Goal: Task Accomplishment & Management: Manage account settings

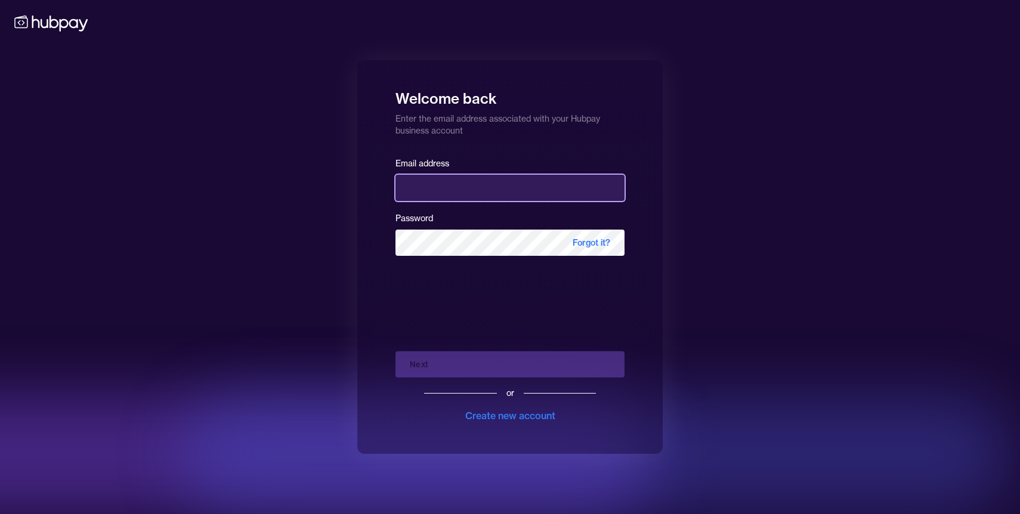
type input "**********"
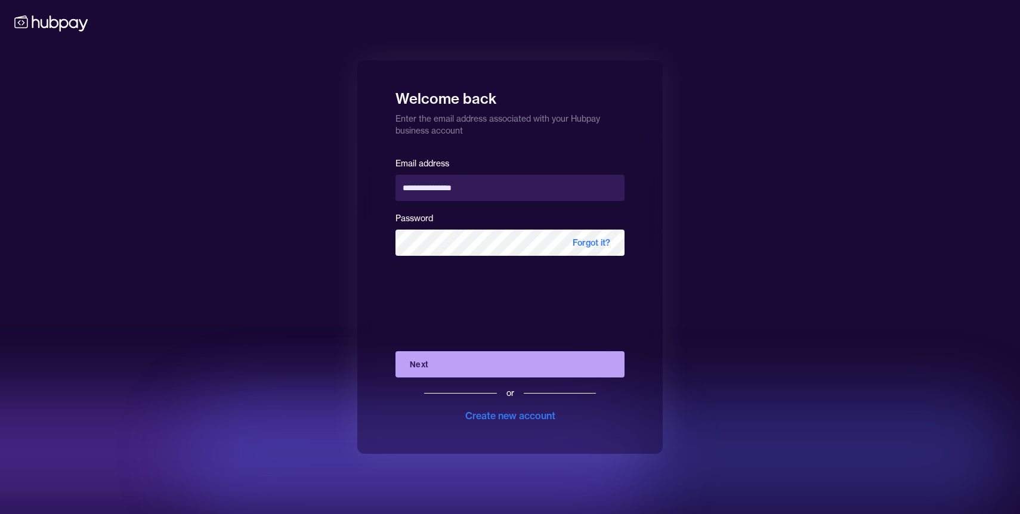
click at [454, 351] on button "Next" at bounding box center [509, 364] width 229 height 26
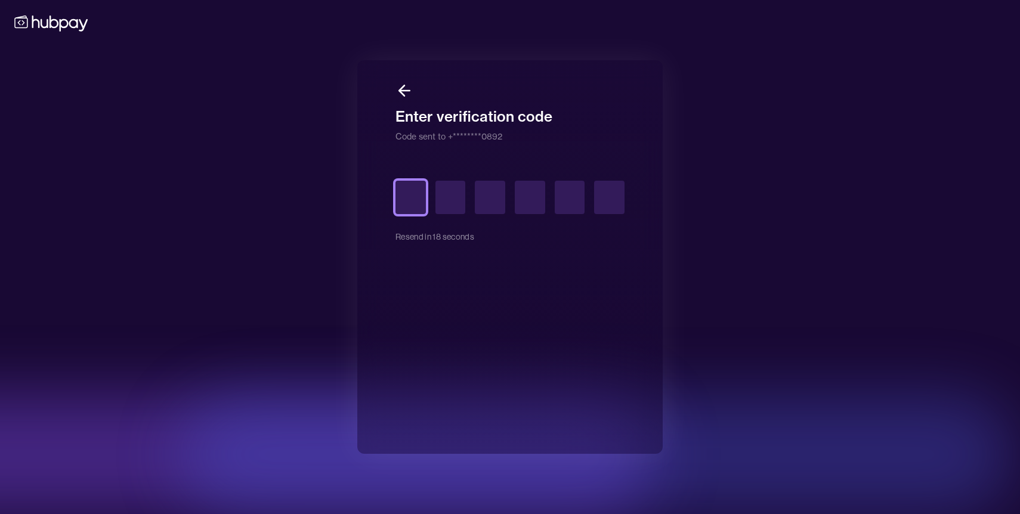
type input "*"
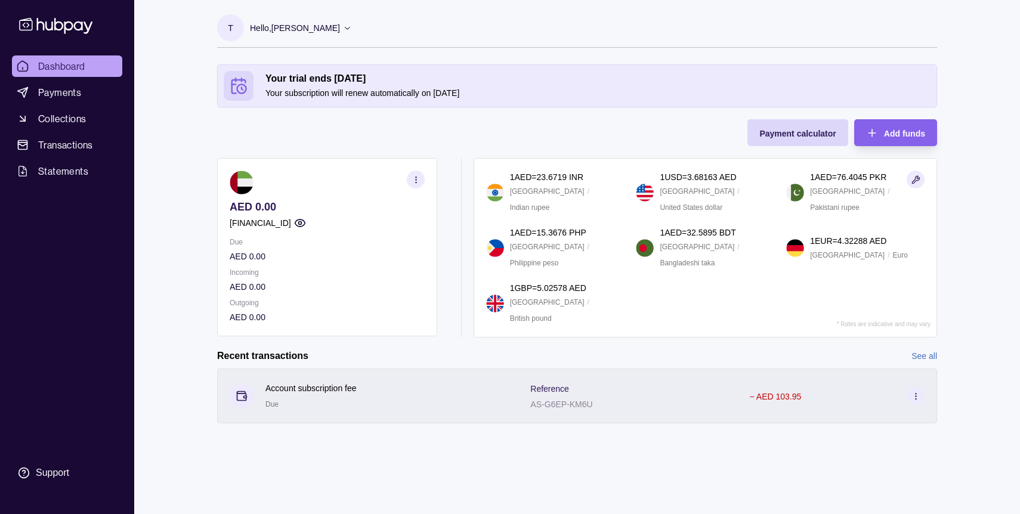
click at [915, 395] on circle at bounding box center [915, 395] width 1 height 1
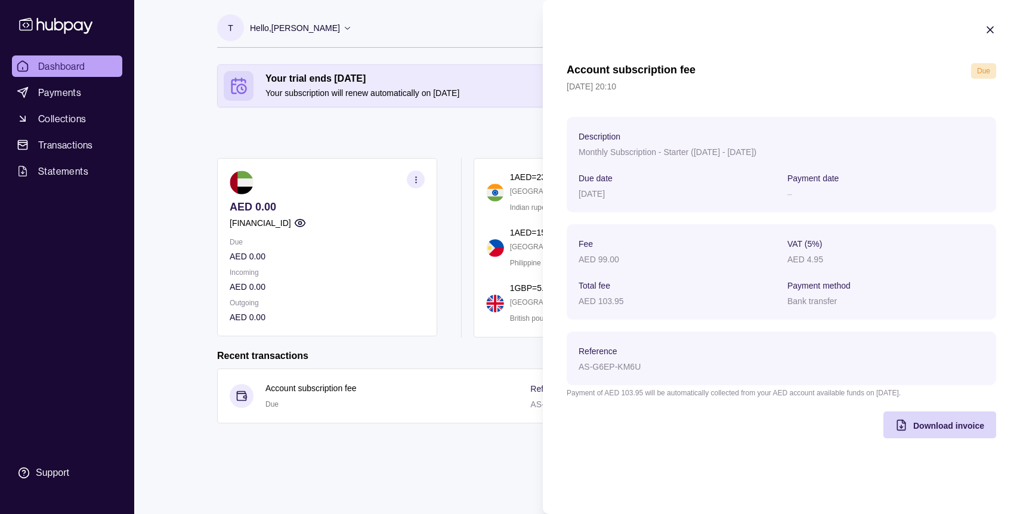
click at [996, 30] on icon "button" at bounding box center [990, 30] width 12 height 12
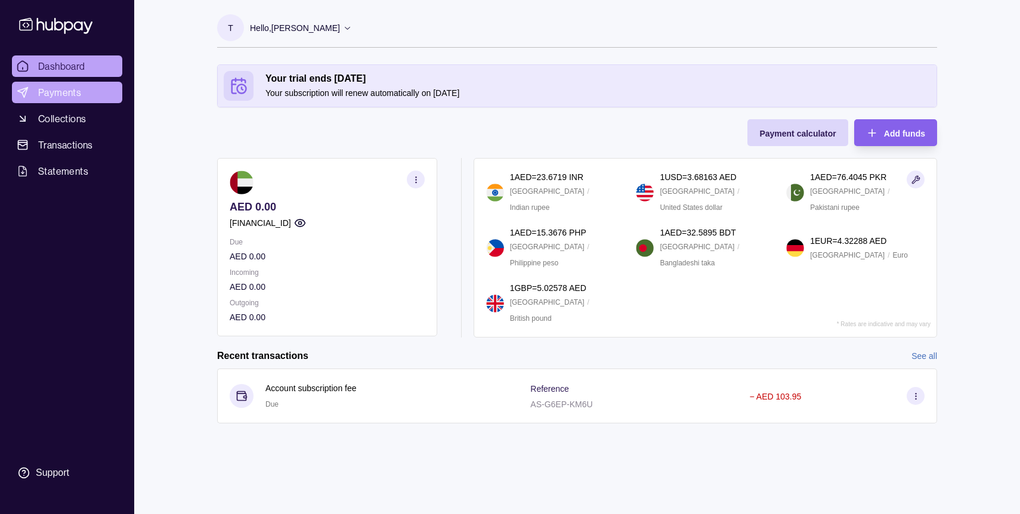
click at [52, 89] on span "Payments" at bounding box center [59, 92] width 43 height 14
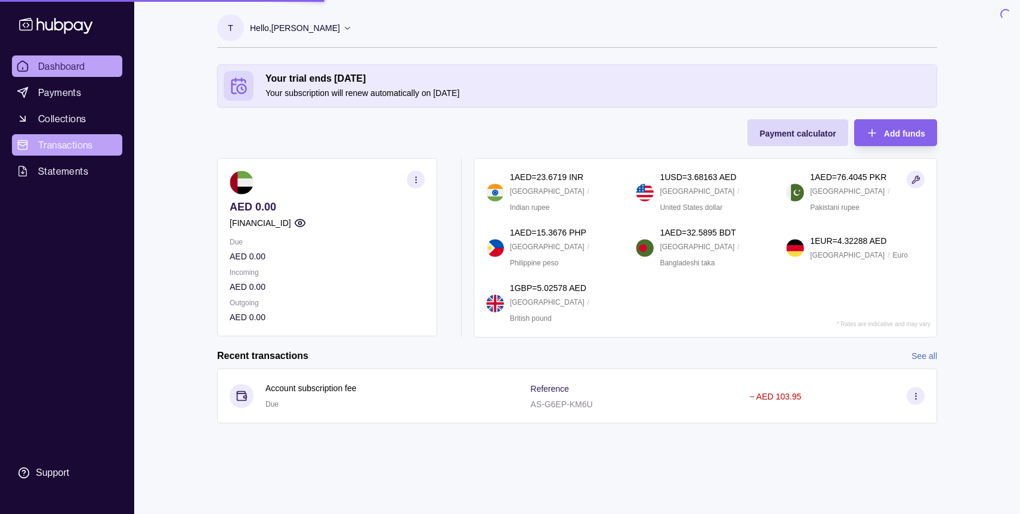
click at [67, 140] on span "Transactions" at bounding box center [65, 145] width 55 height 14
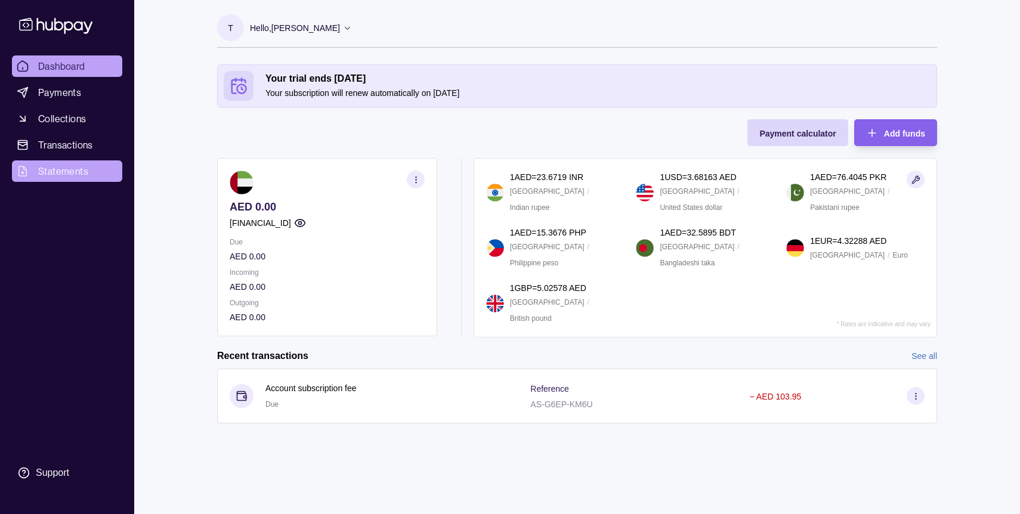
click at [68, 177] on span "Statements" at bounding box center [63, 171] width 50 height 14
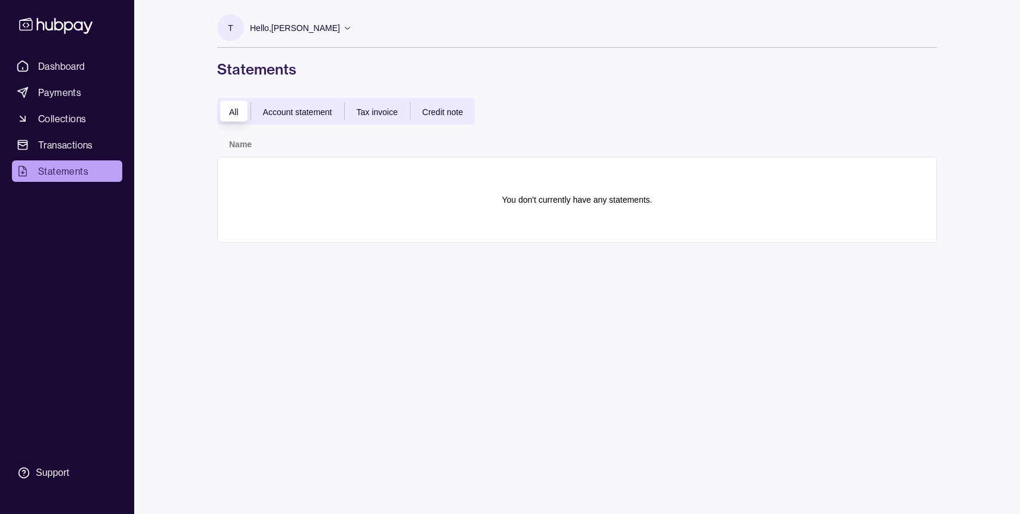
click at [292, 122] on div "All Account statement Tax invoice Credit note" at bounding box center [346, 111] width 258 height 27
click at [298, 110] on span "Account statement" at bounding box center [297, 112] width 69 height 10
click at [382, 118] on div "Tax invoice" at bounding box center [377, 111] width 65 height 14
click at [434, 115] on span "Credit note" at bounding box center [442, 112] width 41 height 10
click at [312, 34] on div "Hello, [PERSON_NAME]" at bounding box center [301, 28] width 102 height 25
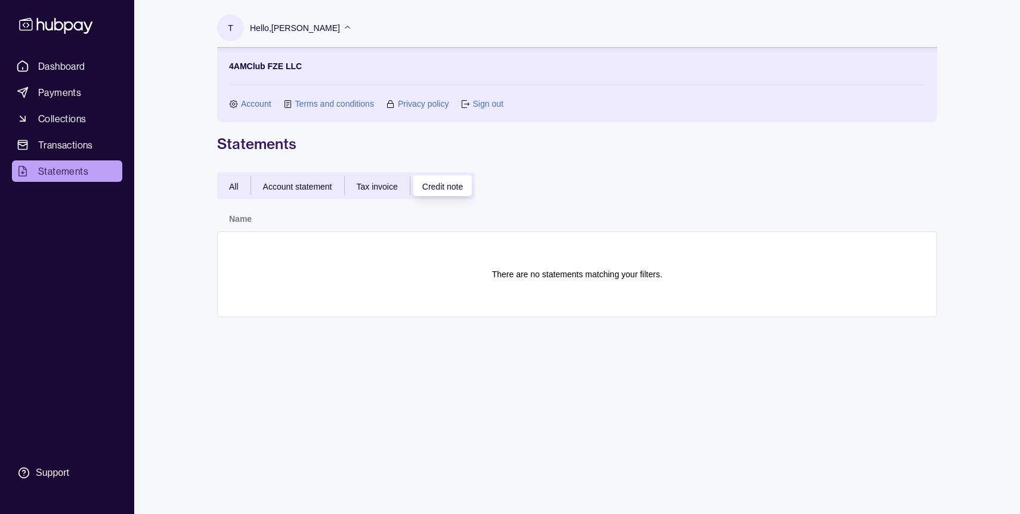
click at [312, 34] on div "Hello, [PERSON_NAME]" at bounding box center [301, 28] width 102 height 25
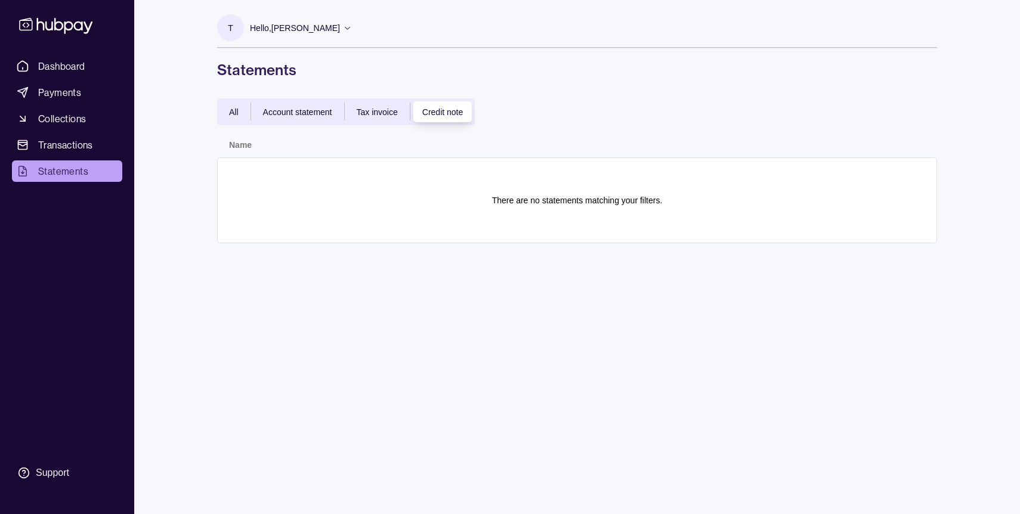
click at [230, 113] on span "All" at bounding box center [234, 112] width 10 height 10
click at [285, 29] on p "Hello, [PERSON_NAME]" at bounding box center [295, 27] width 90 height 13
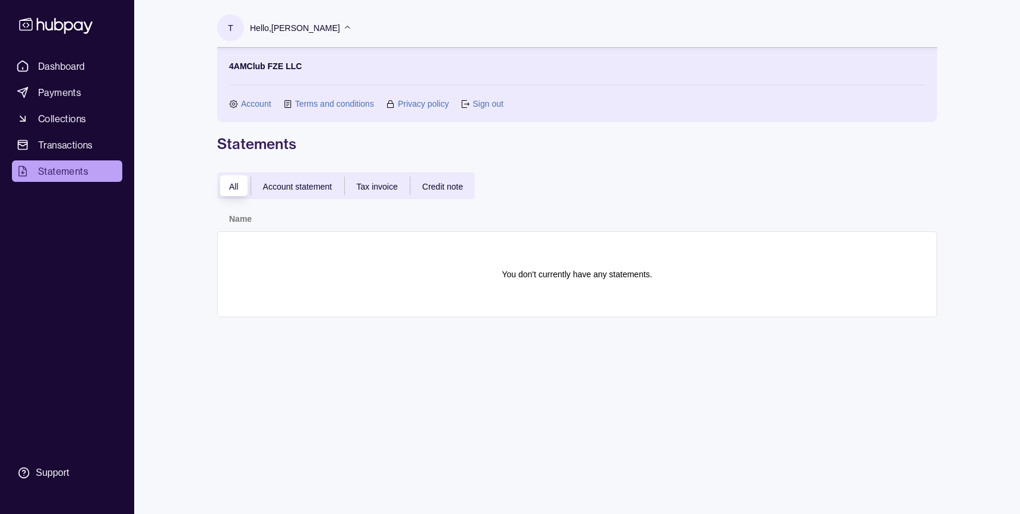
click at [246, 101] on link "Account" at bounding box center [256, 103] width 30 height 13
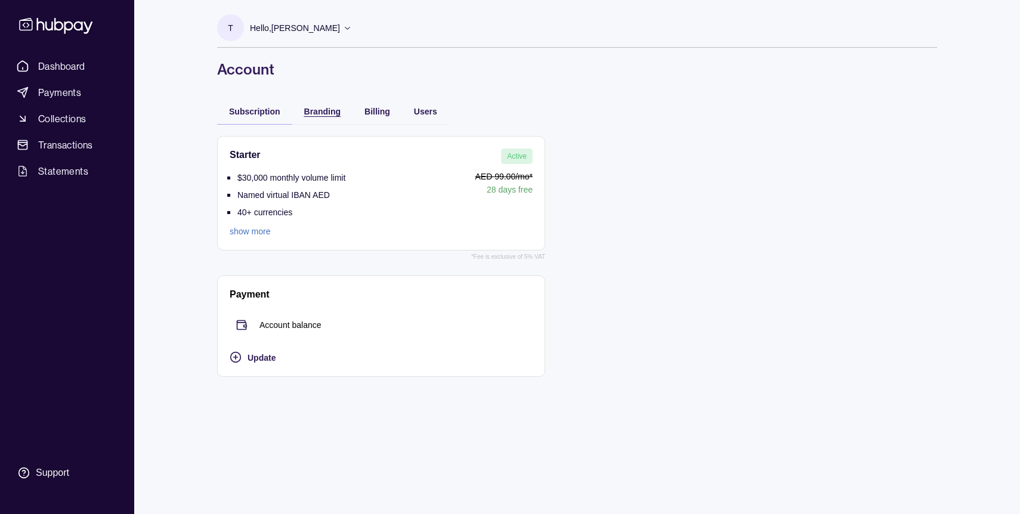
click at [305, 113] on span "Branding" at bounding box center [322, 112] width 36 height 10
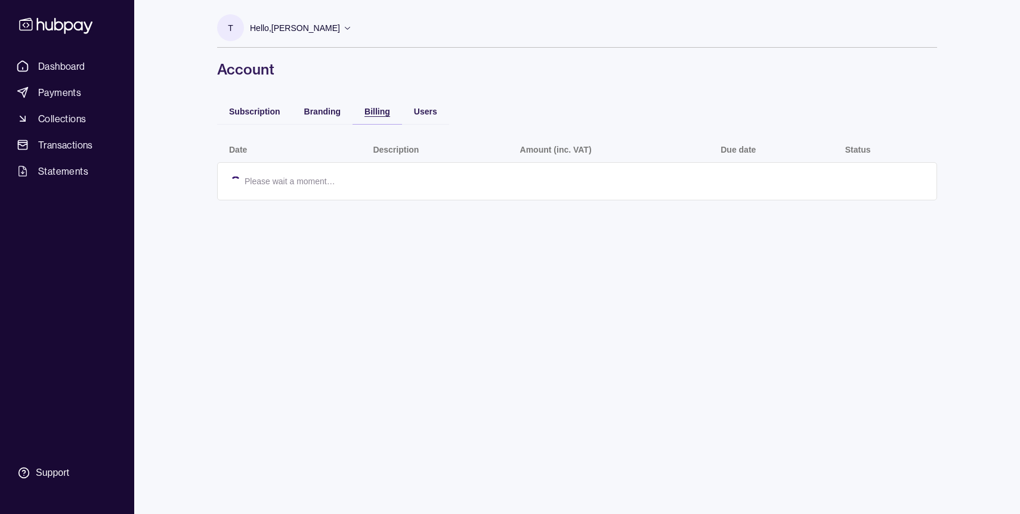
click at [372, 114] on span "Billing" at bounding box center [377, 112] width 26 height 10
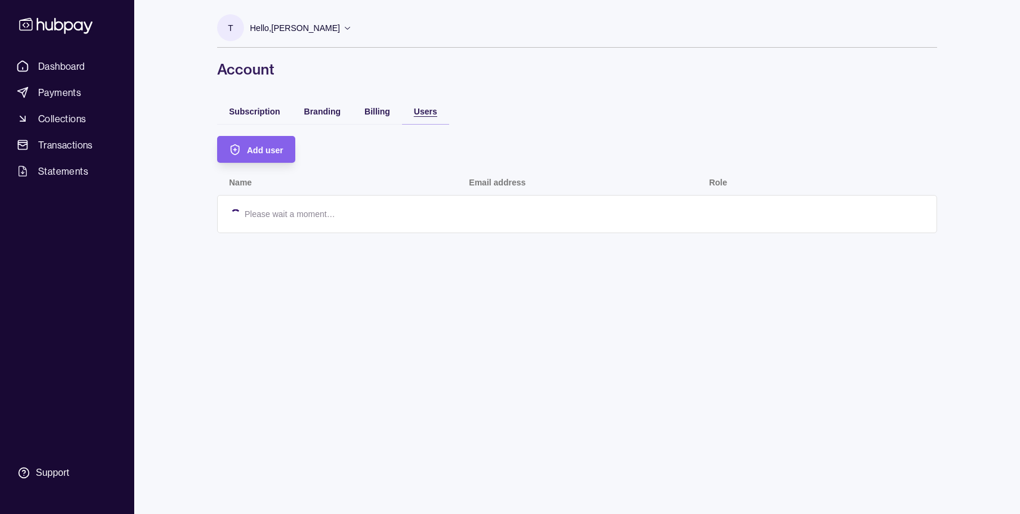
click at [422, 112] on span "Users" at bounding box center [425, 112] width 23 height 10
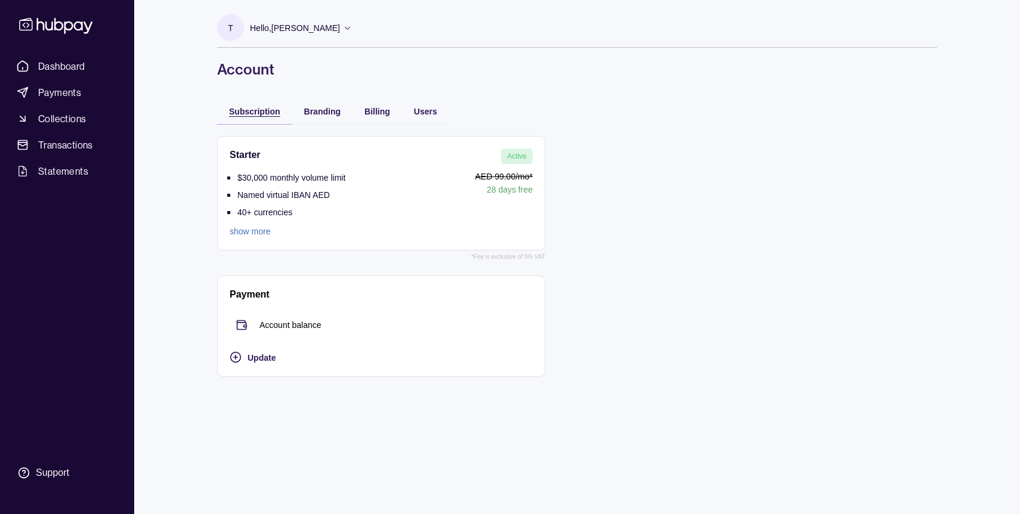
click at [251, 109] on span "Subscription" at bounding box center [254, 112] width 51 height 10
click at [57, 138] on span "Transactions" at bounding box center [65, 145] width 55 height 14
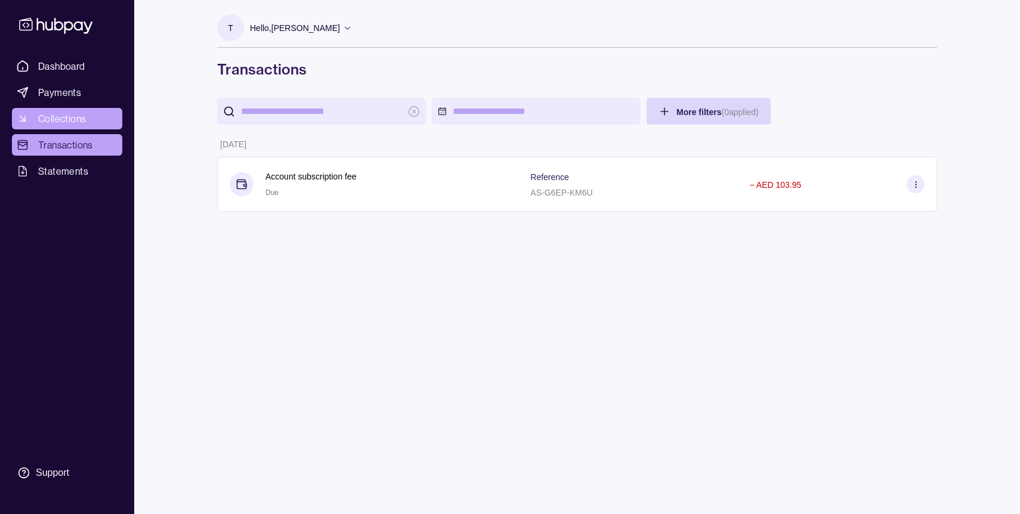
click at [64, 120] on span "Collections" at bounding box center [62, 119] width 48 height 14
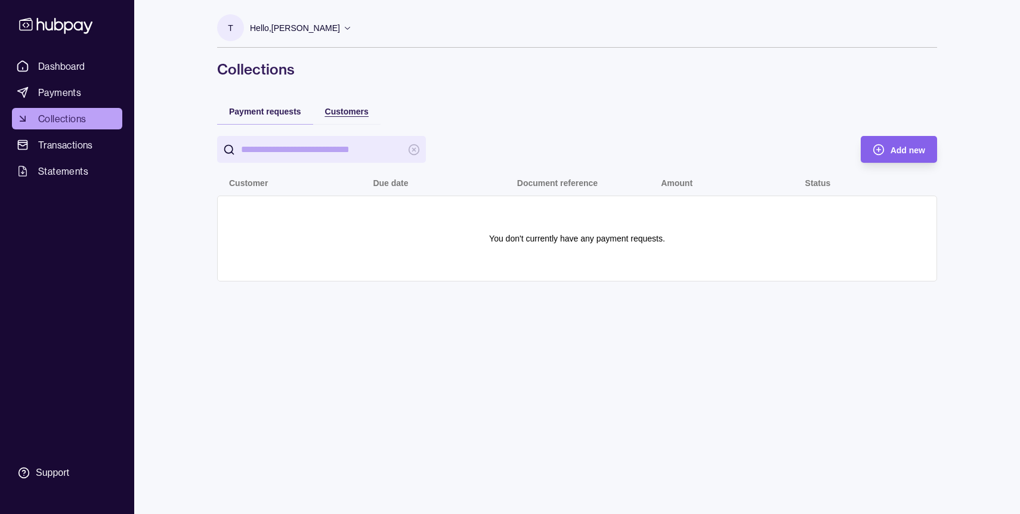
click at [342, 104] on div "Customers" at bounding box center [347, 111] width 44 height 14
click at [273, 111] on span "Payment requests" at bounding box center [265, 112] width 72 height 10
click at [66, 161] on link "Statements" at bounding box center [67, 170] width 110 height 21
click at [69, 143] on span "Transactions" at bounding box center [65, 145] width 55 height 14
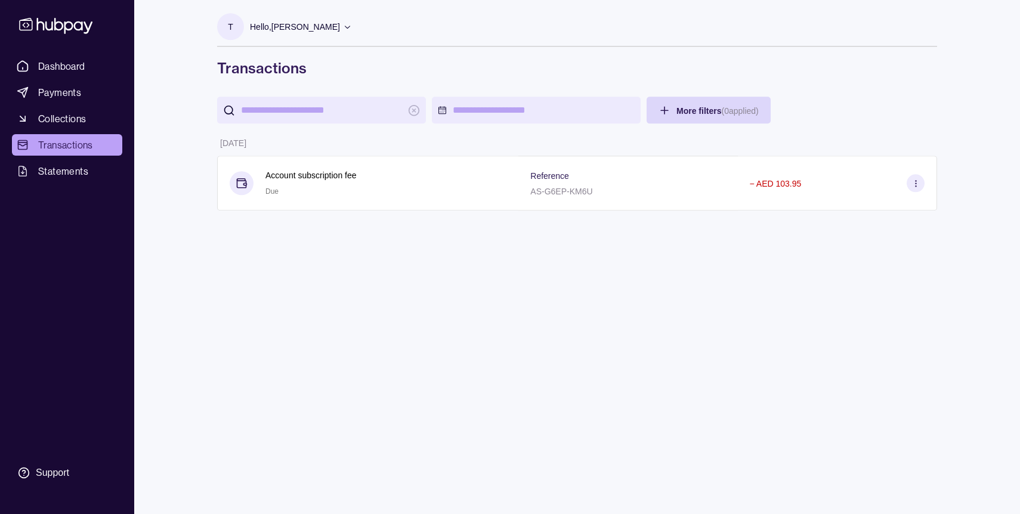
click at [69, 143] on span "Transactions" at bounding box center [65, 145] width 55 height 14
click at [85, 69] on link "Dashboard" at bounding box center [67, 65] width 110 height 21
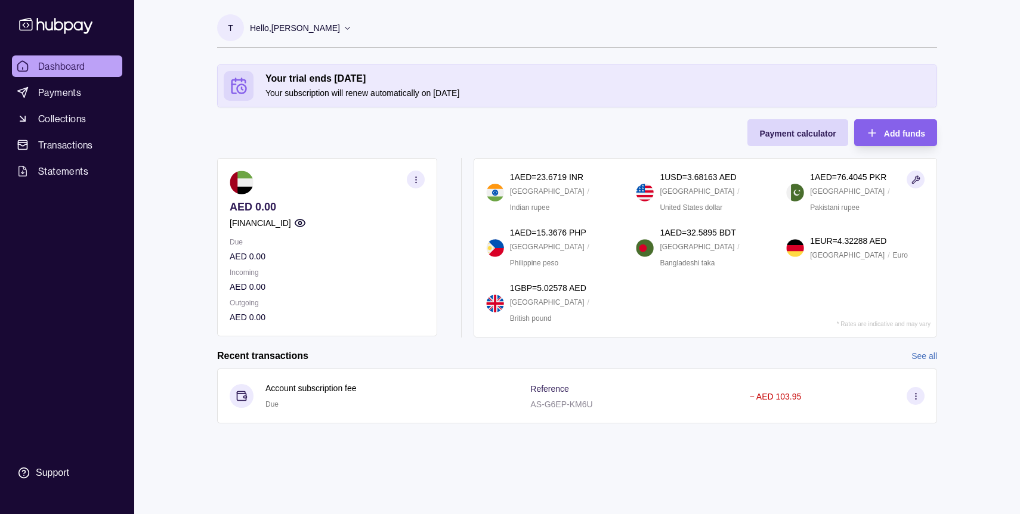
click at [412, 183] on icon "button" at bounding box center [416, 179] width 9 height 9
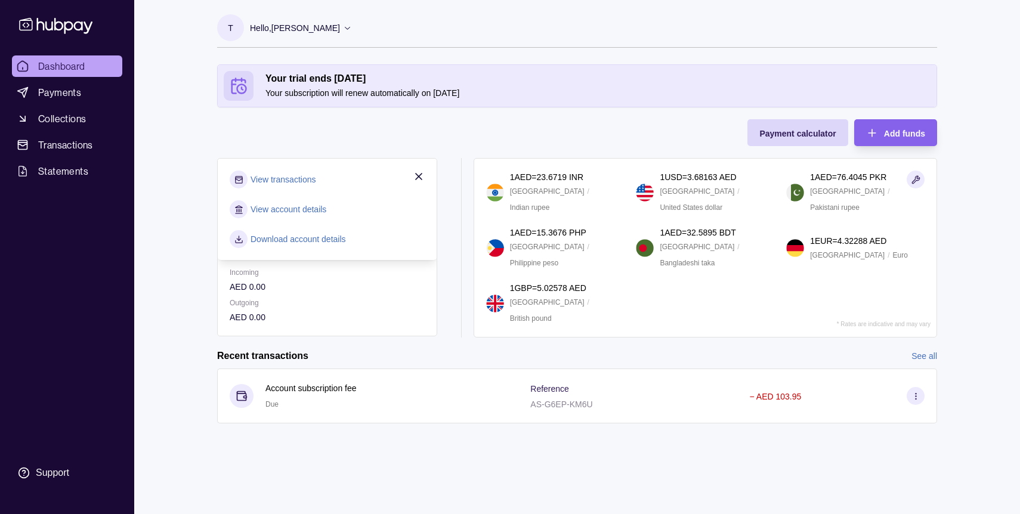
click at [302, 177] on link "View transactions" at bounding box center [283, 179] width 65 height 13
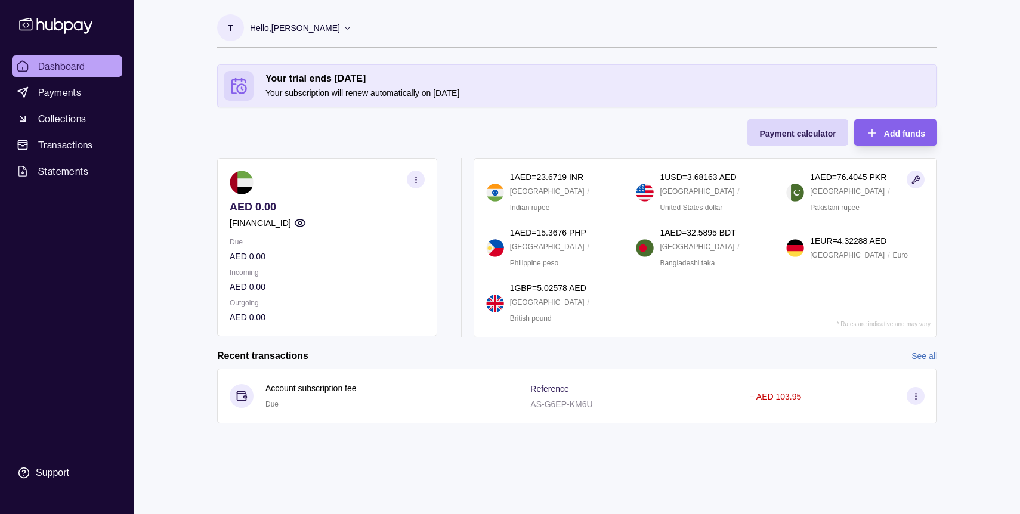
click at [421, 182] on section "button" at bounding box center [416, 180] width 18 height 18
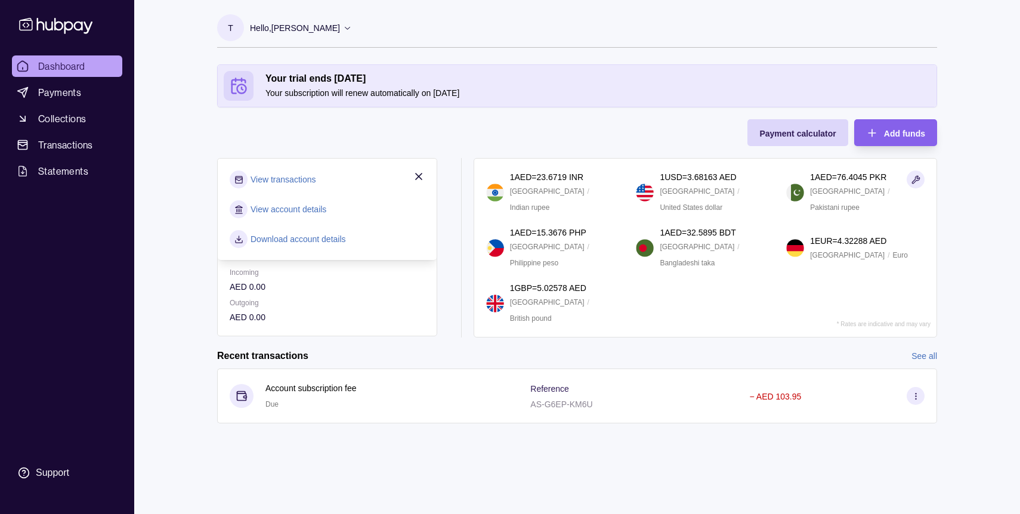
click at [343, 242] on link "Download account details" at bounding box center [298, 239] width 95 height 13
